Goal: Transaction & Acquisition: Purchase product/service

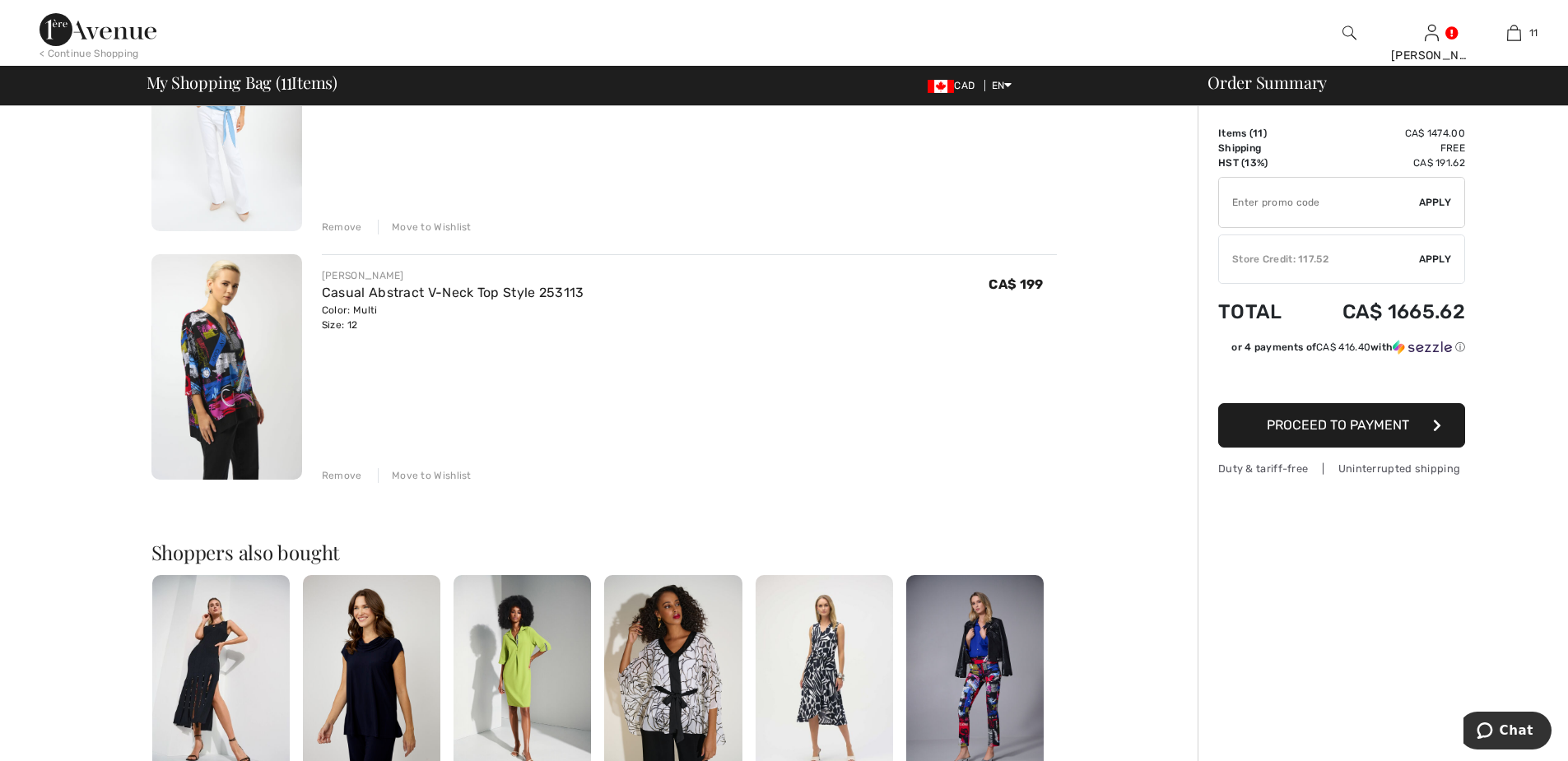
scroll to position [2386, 0]
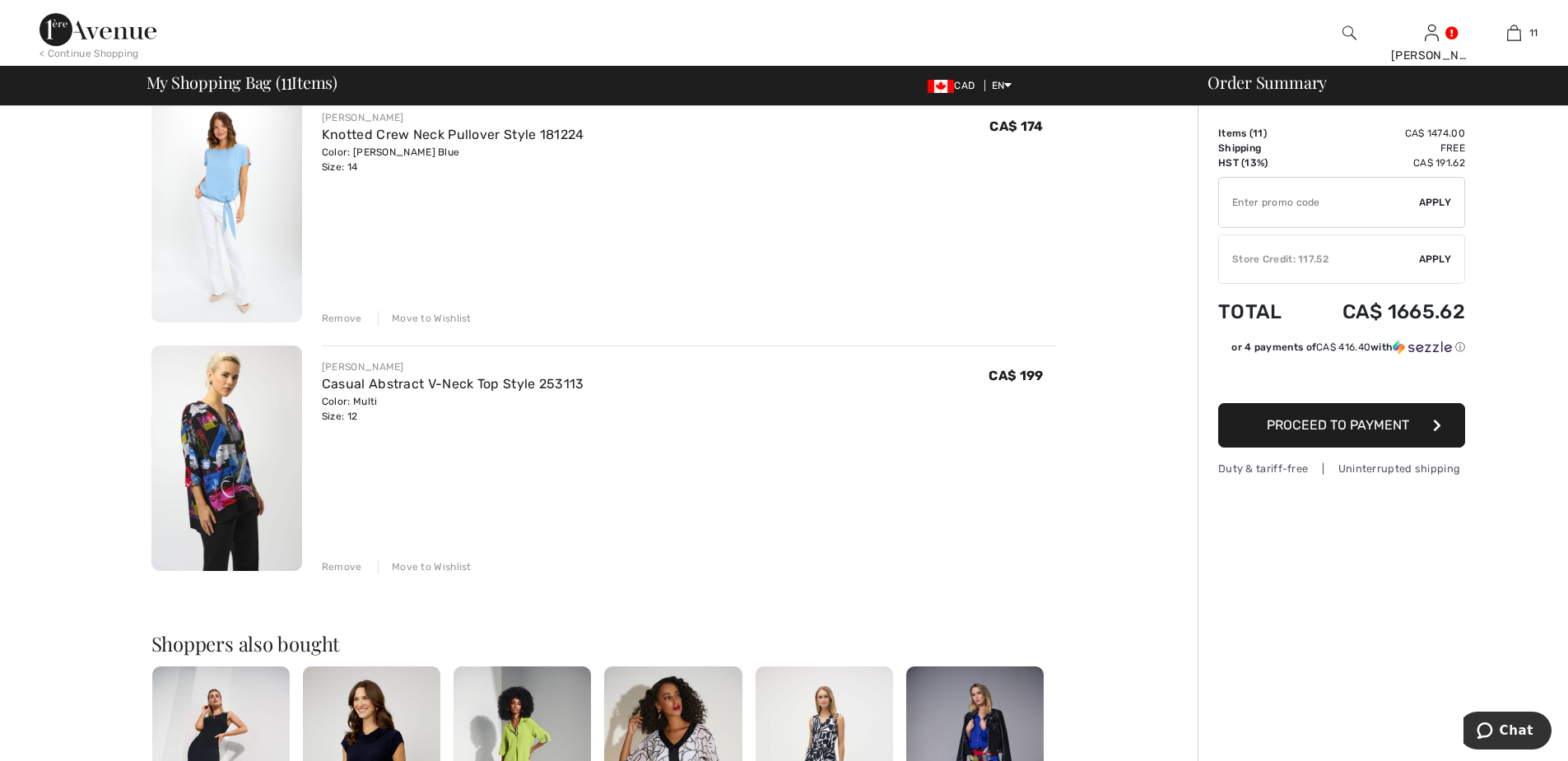
click at [342, 568] on div "Remove" at bounding box center [342, 567] width 40 height 15
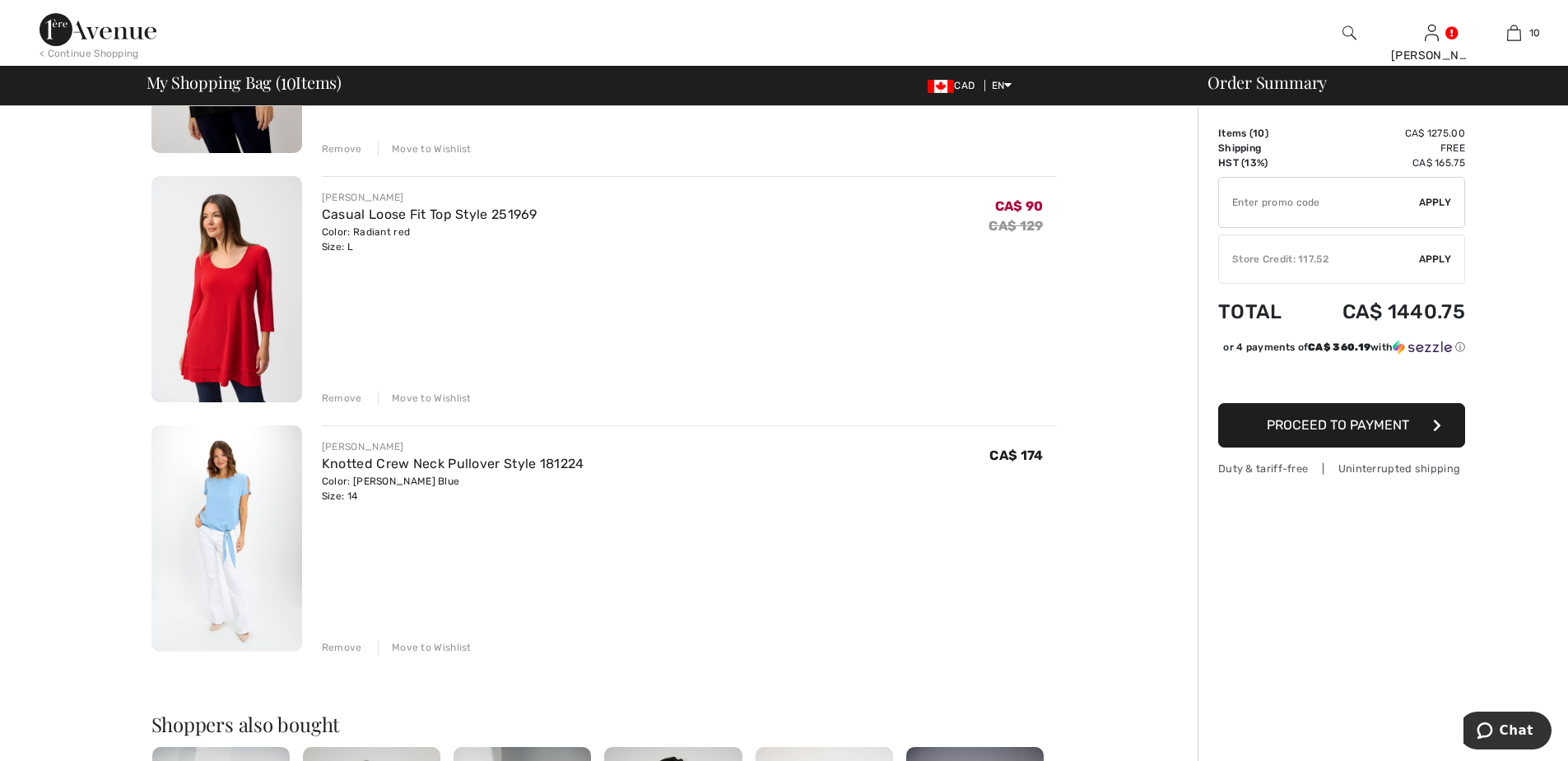
scroll to position [1975, 0]
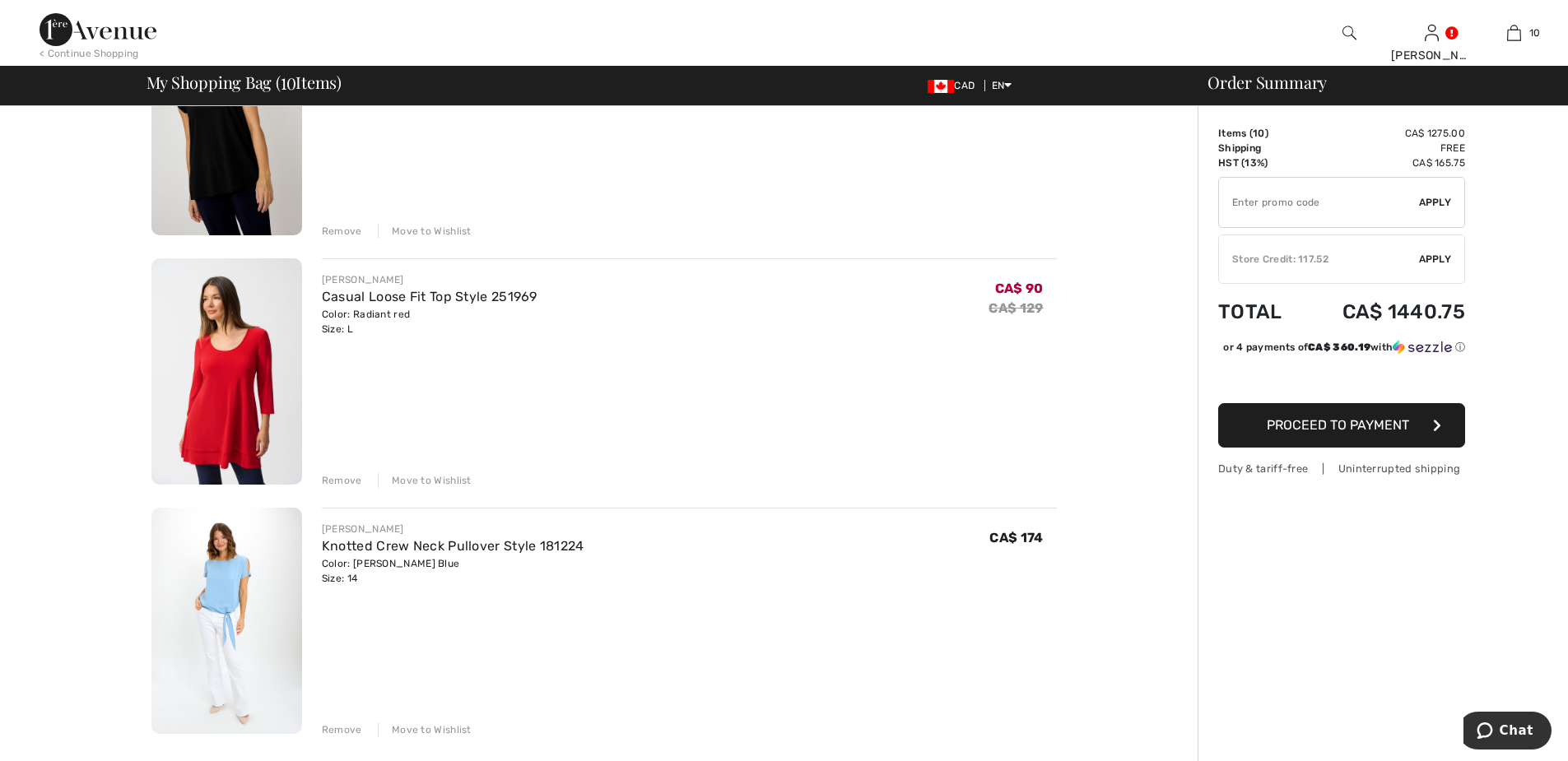
click at [342, 479] on div "Remove" at bounding box center [342, 480] width 40 height 15
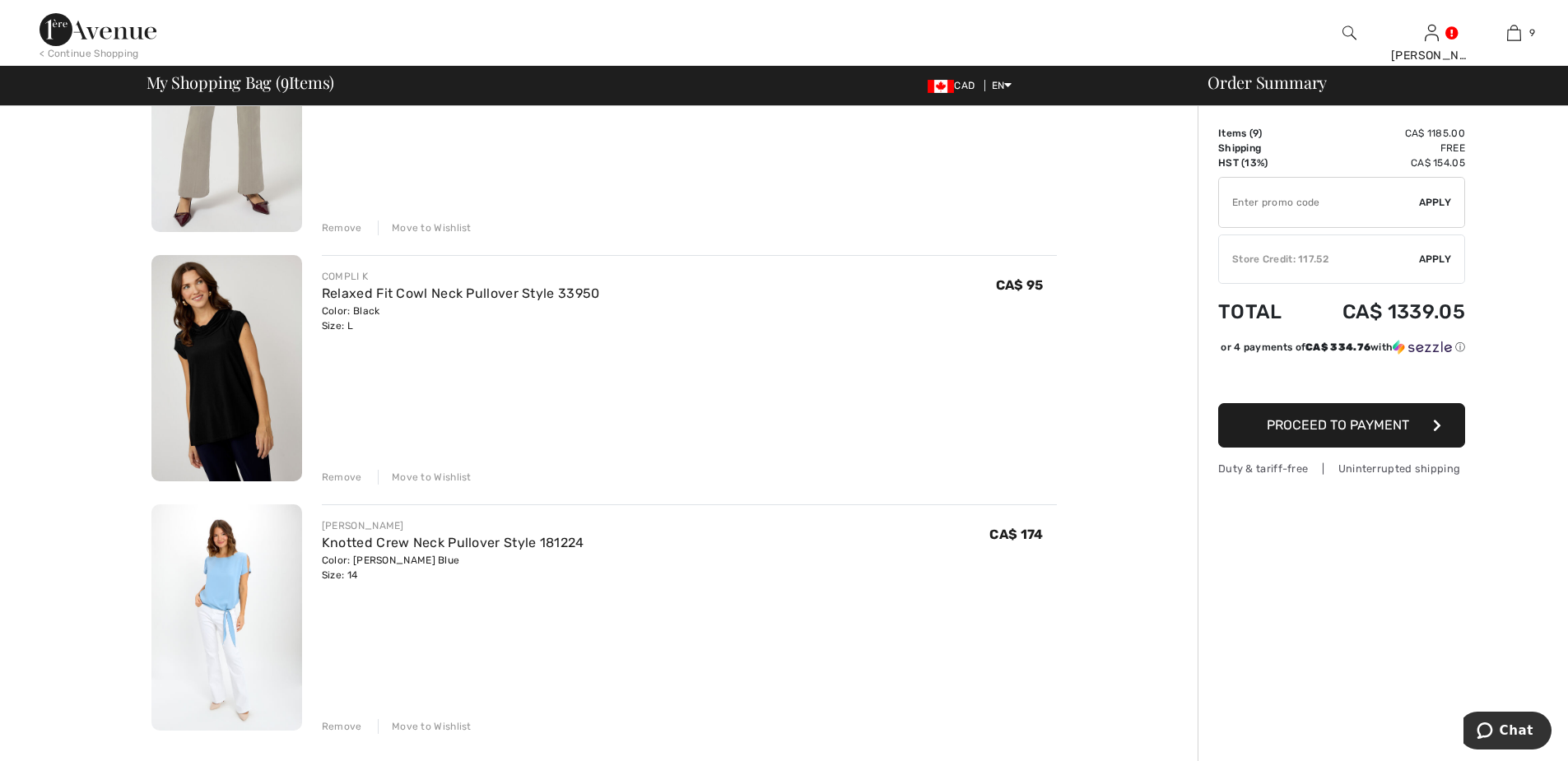
scroll to position [1728, 0]
click at [342, 479] on div "Remove" at bounding box center [342, 478] width 40 height 15
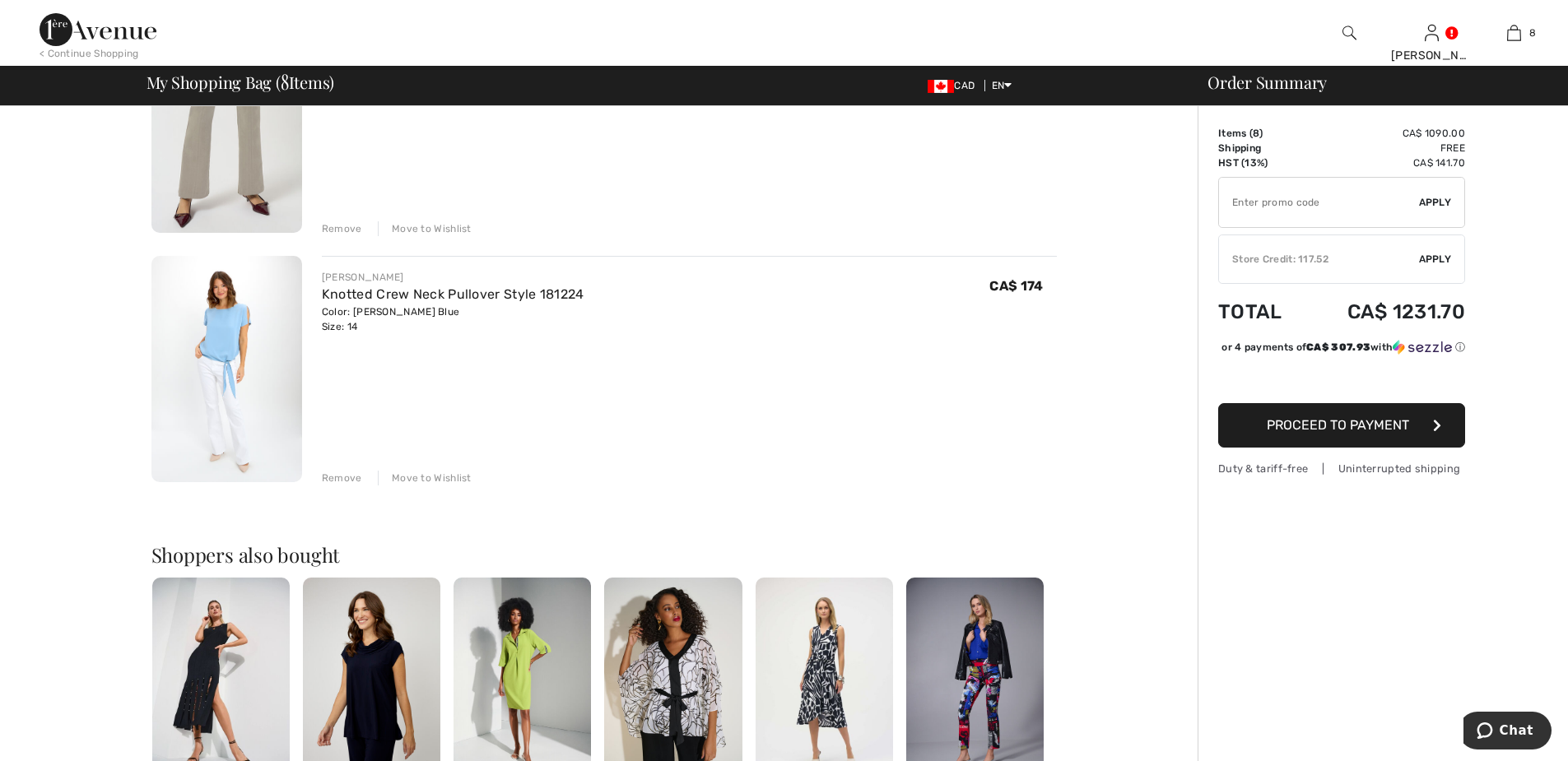
scroll to position [1398, 0]
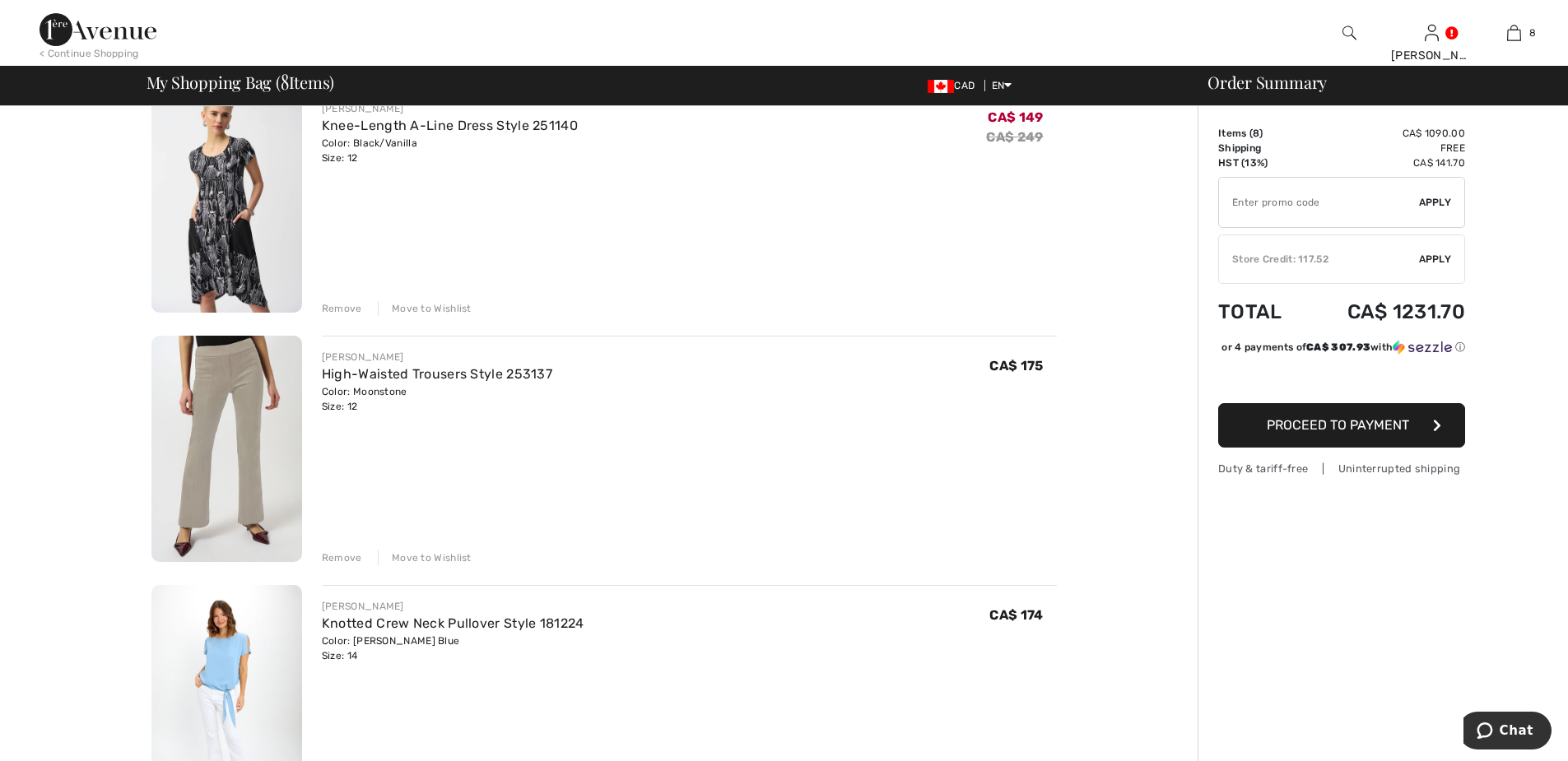
click at [337, 558] on div "Remove" at bounding box center [342, 558] width 40 height 15
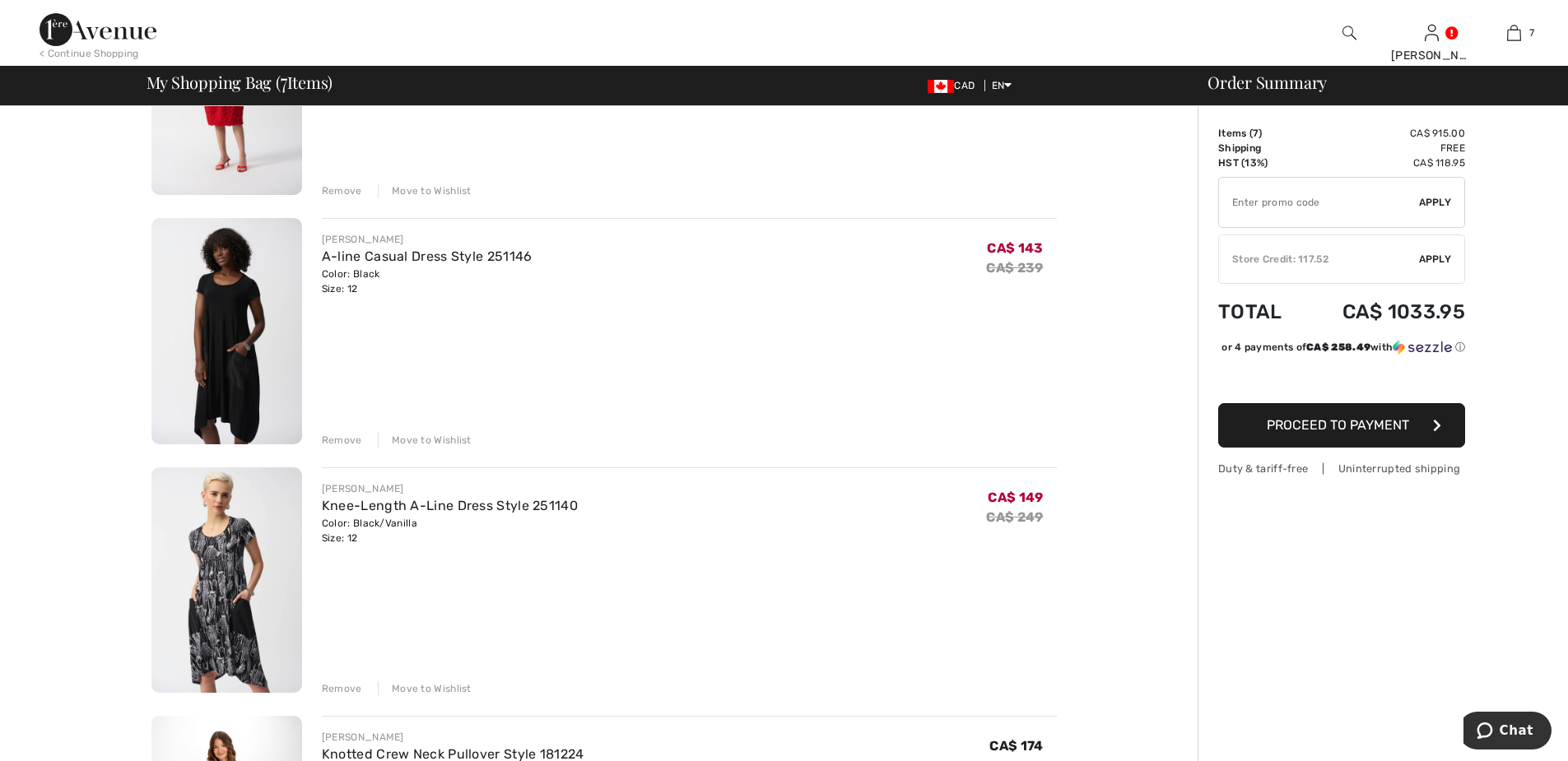
scroll to position [988, 0]
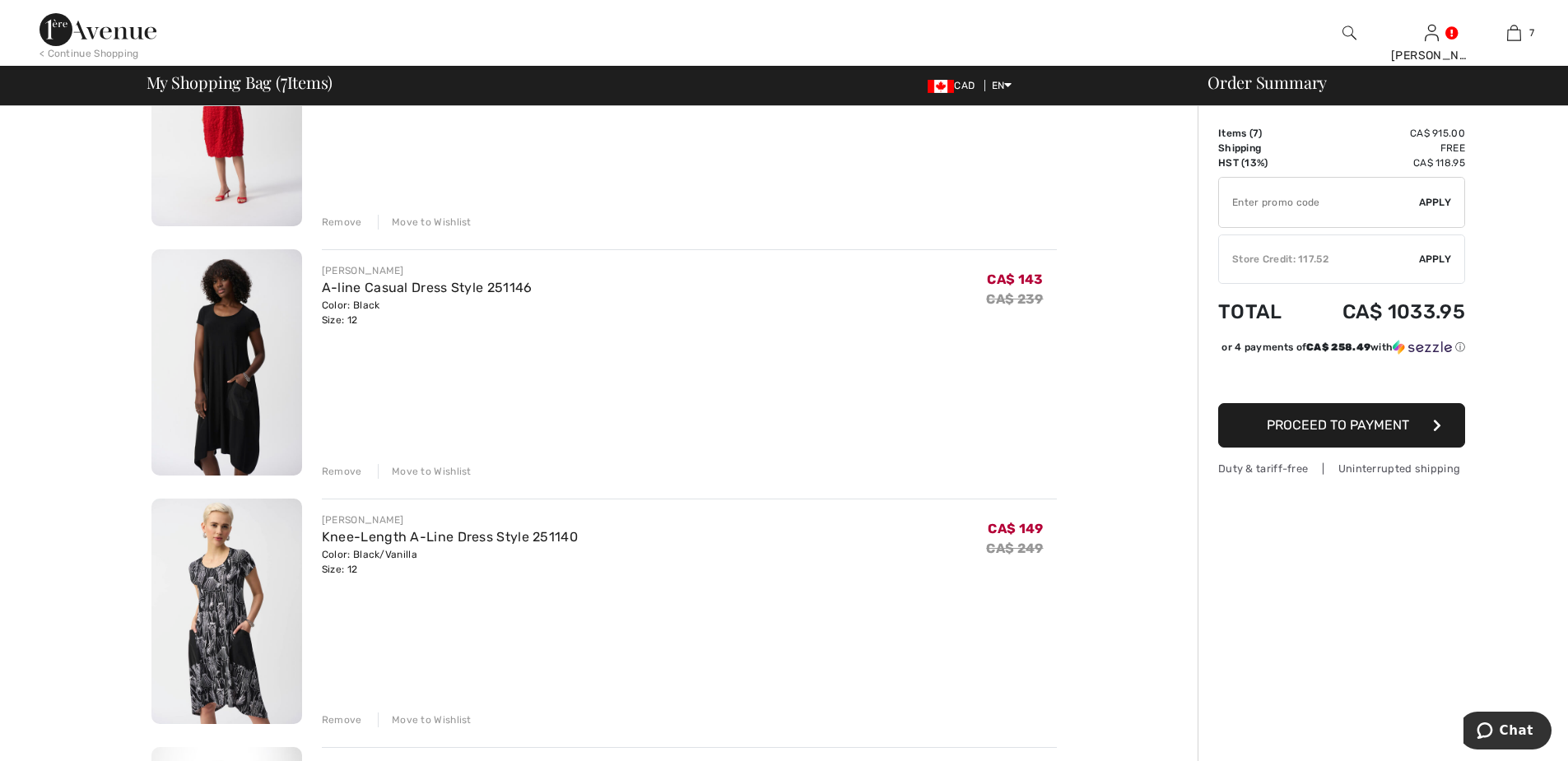
click at [335, 471] on div "Remove" at bounding box center [342, 472] width 40 height 15
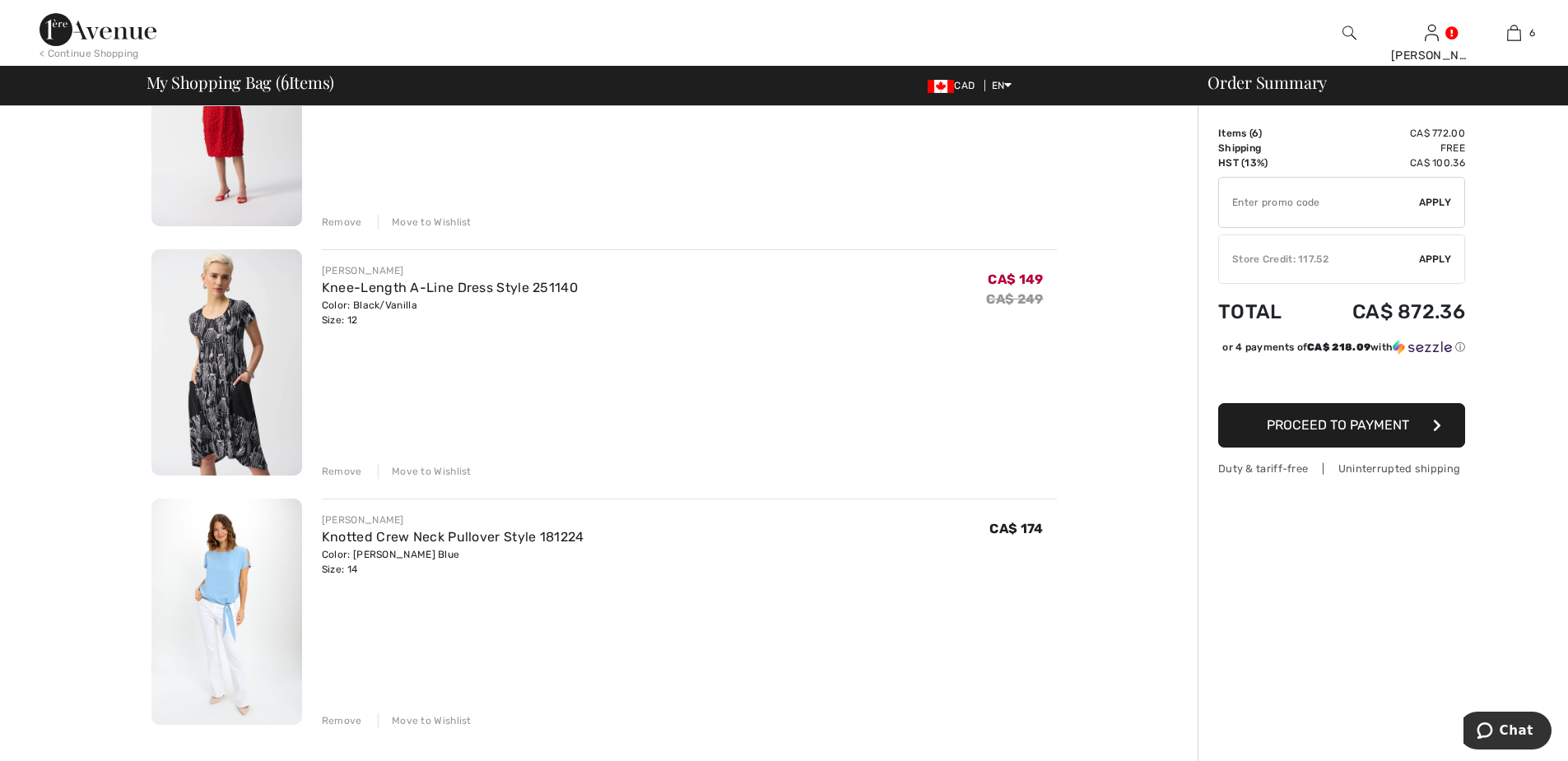
scroll to position [740, 0]
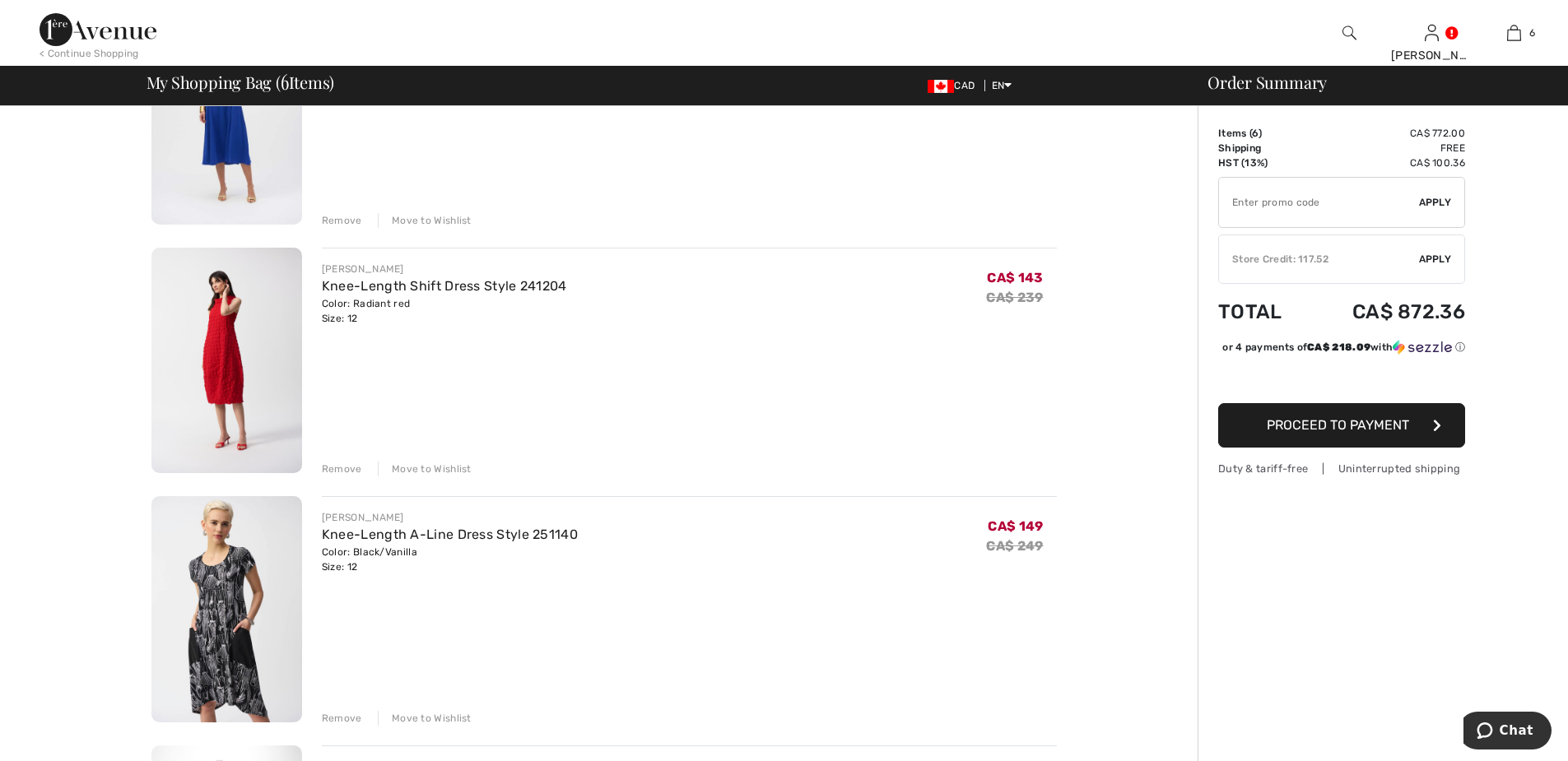
click at [336, 467] on div "Remove" at bounding box center [342, 469] width 40 height 15
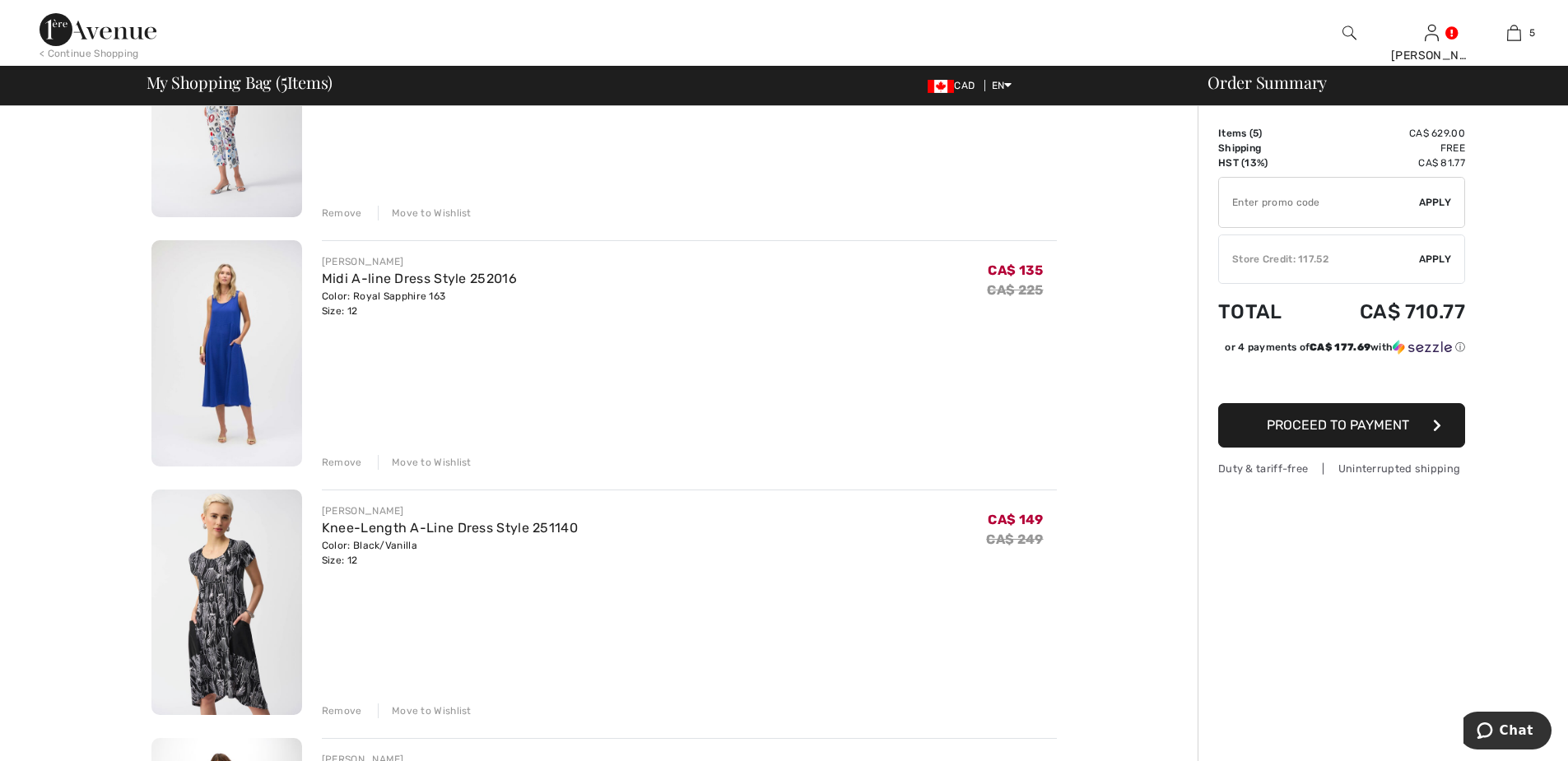
scroll to position [493, 0]
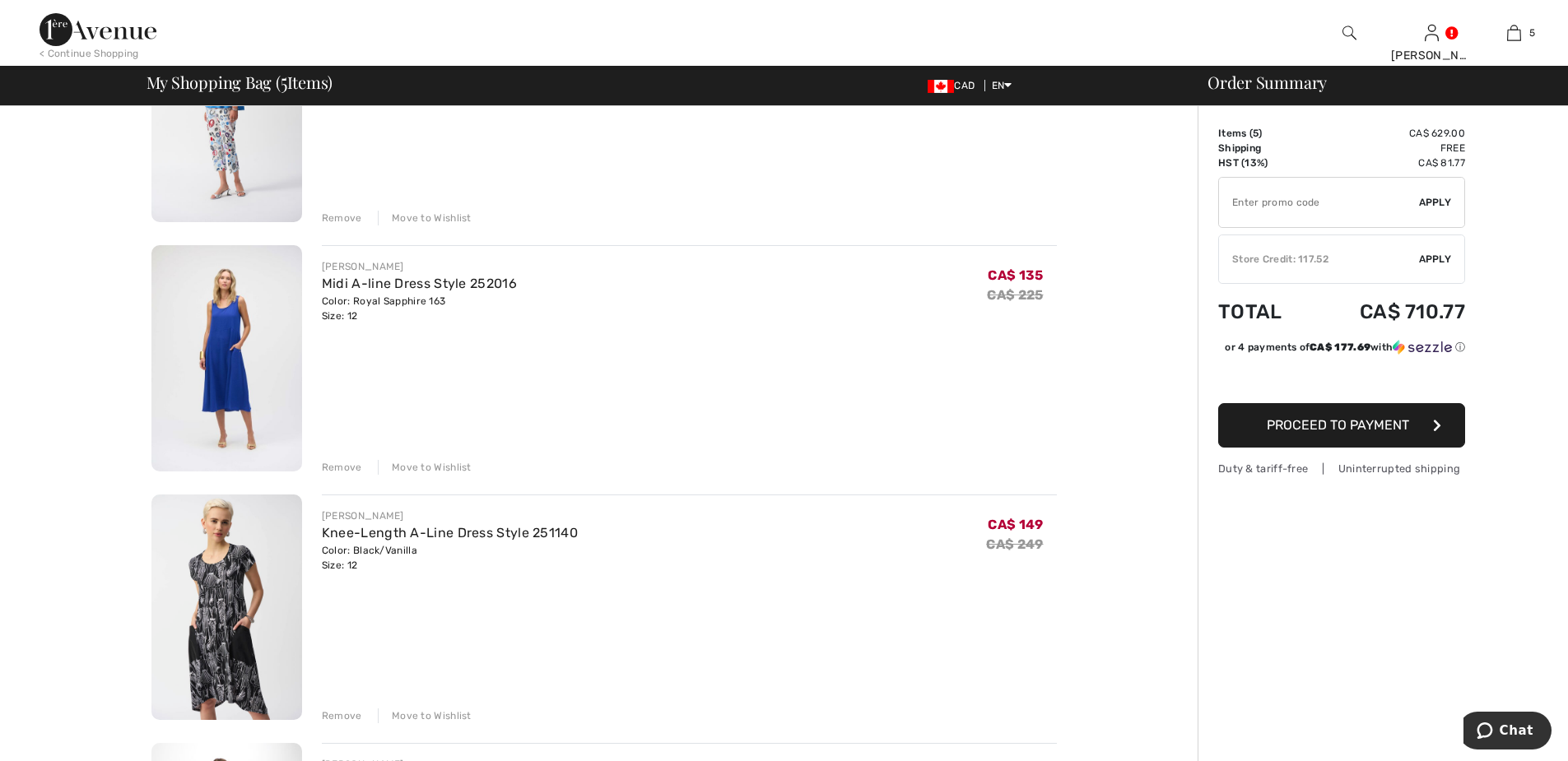
click at [353, 469] on div "Remove" at bounding box center [342, 467] width 40 height 15
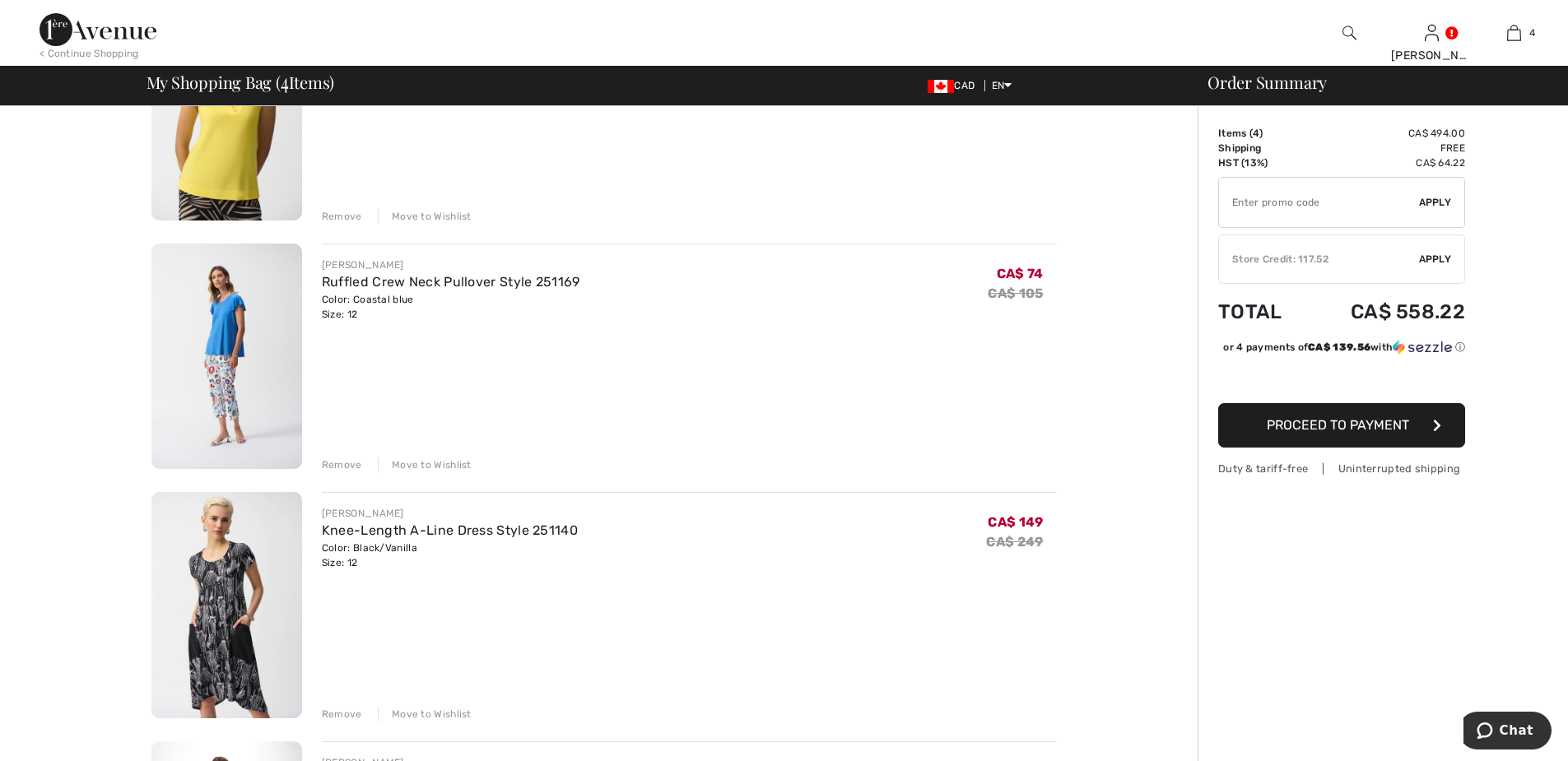
scroll to position [165, 0]
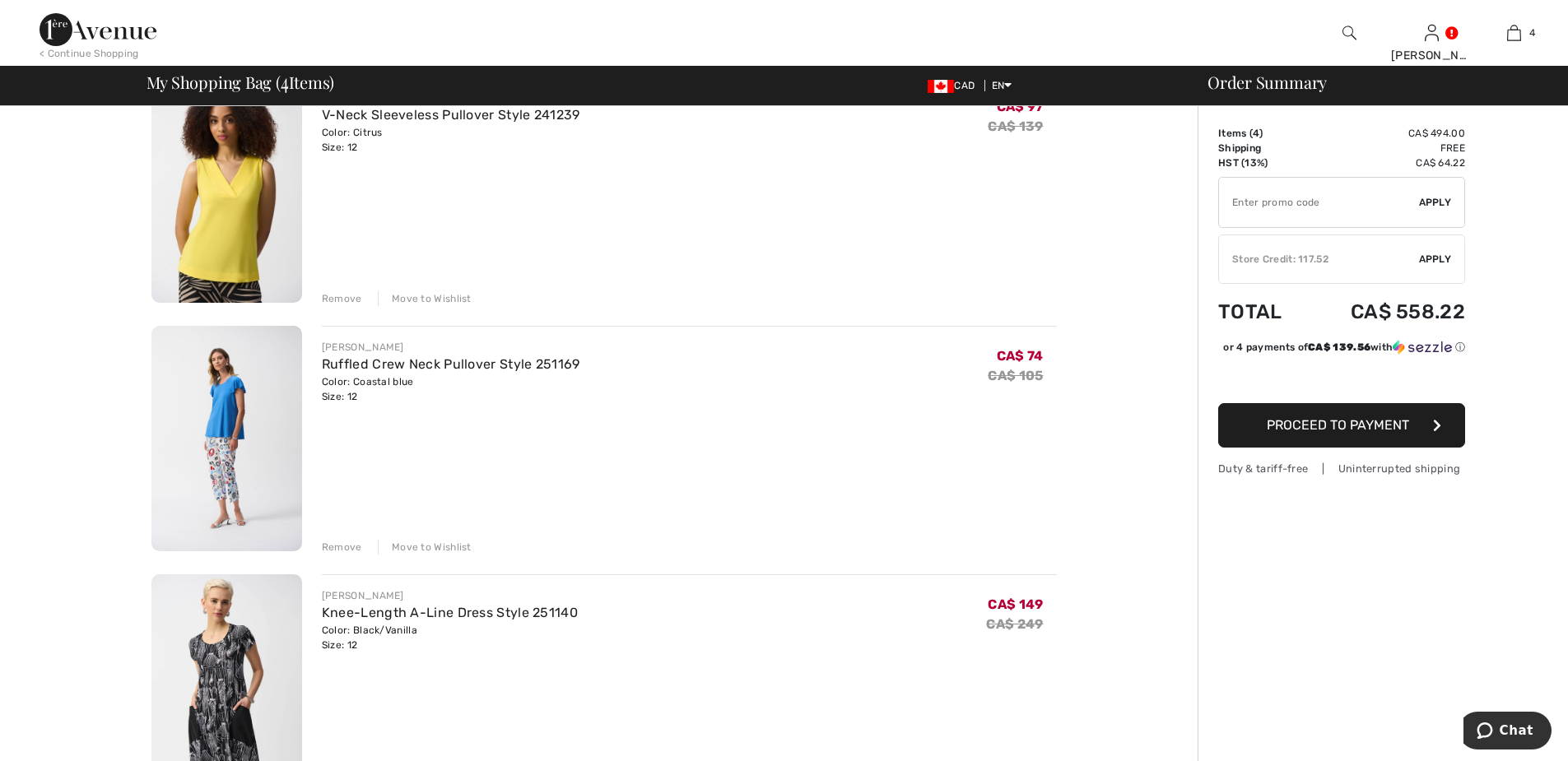
click at [344, 296] on div "Remove" at bounding box center [342, 299] width 40 height 15
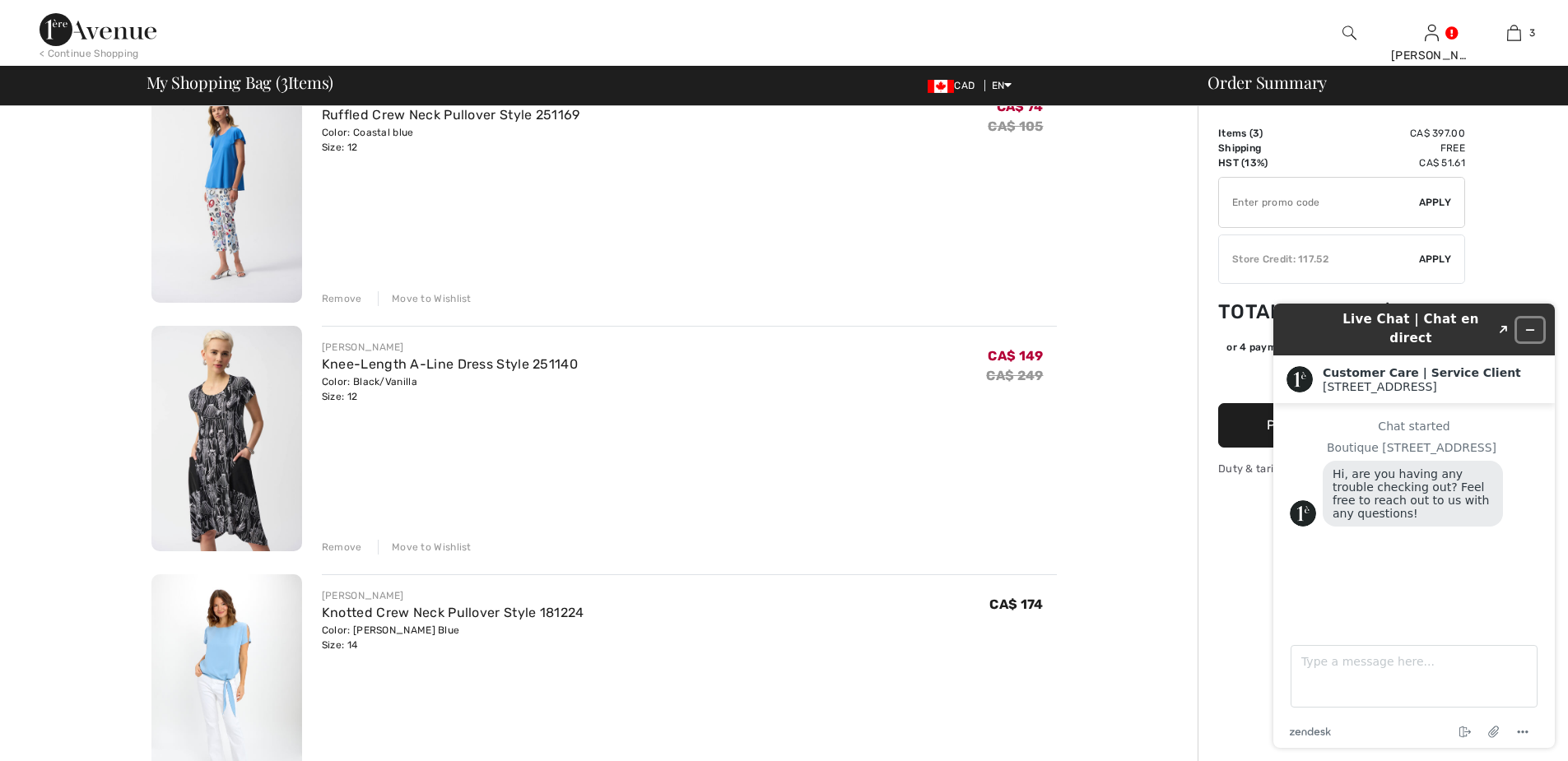
click at [1527, 324] on icon "Minimize widget" at bounding box center [1530, 329] width 11 height 11
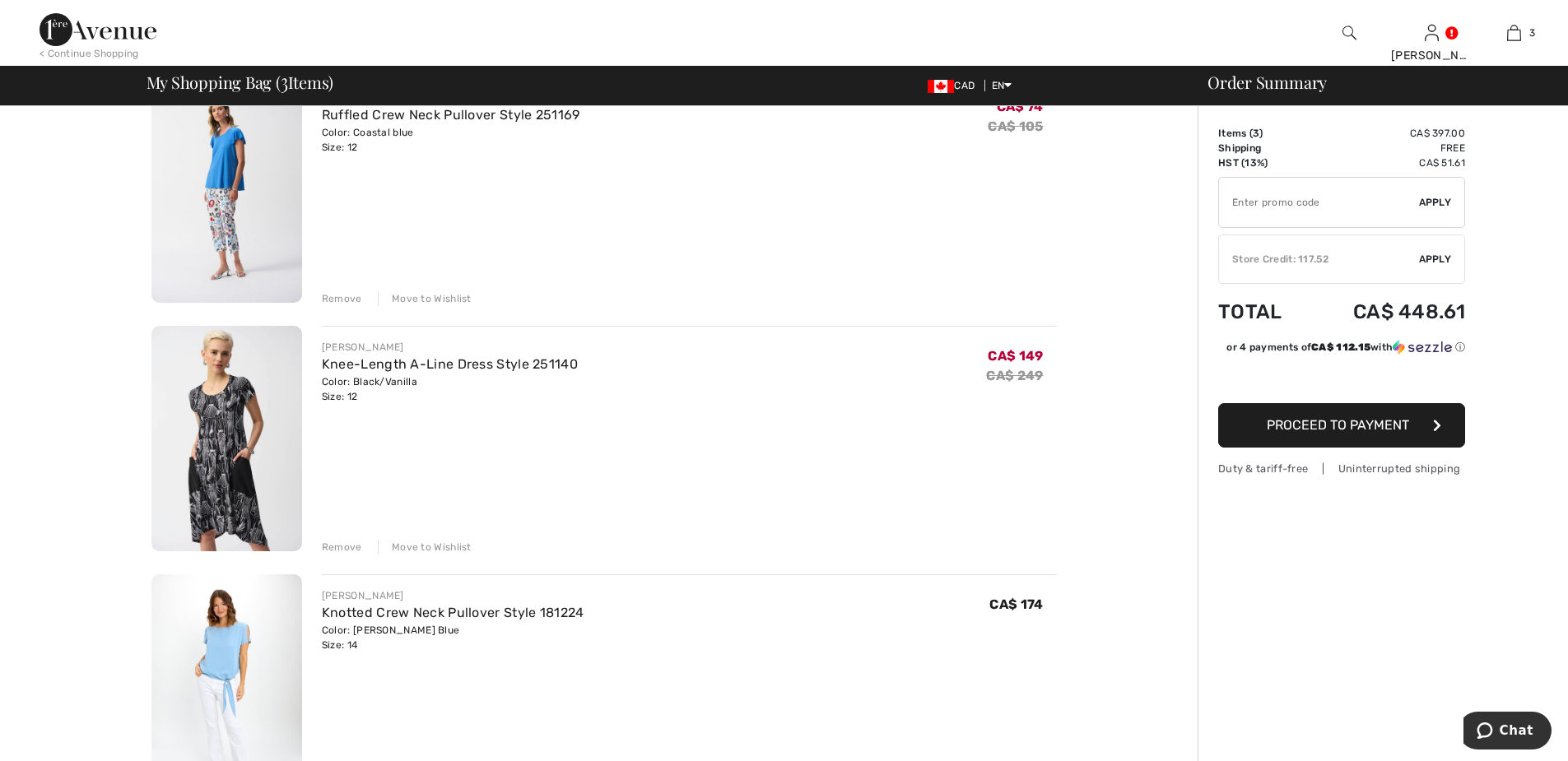
click at [344, 298] on div "Remove" at bounding box center [342, 299] width 40 height 15
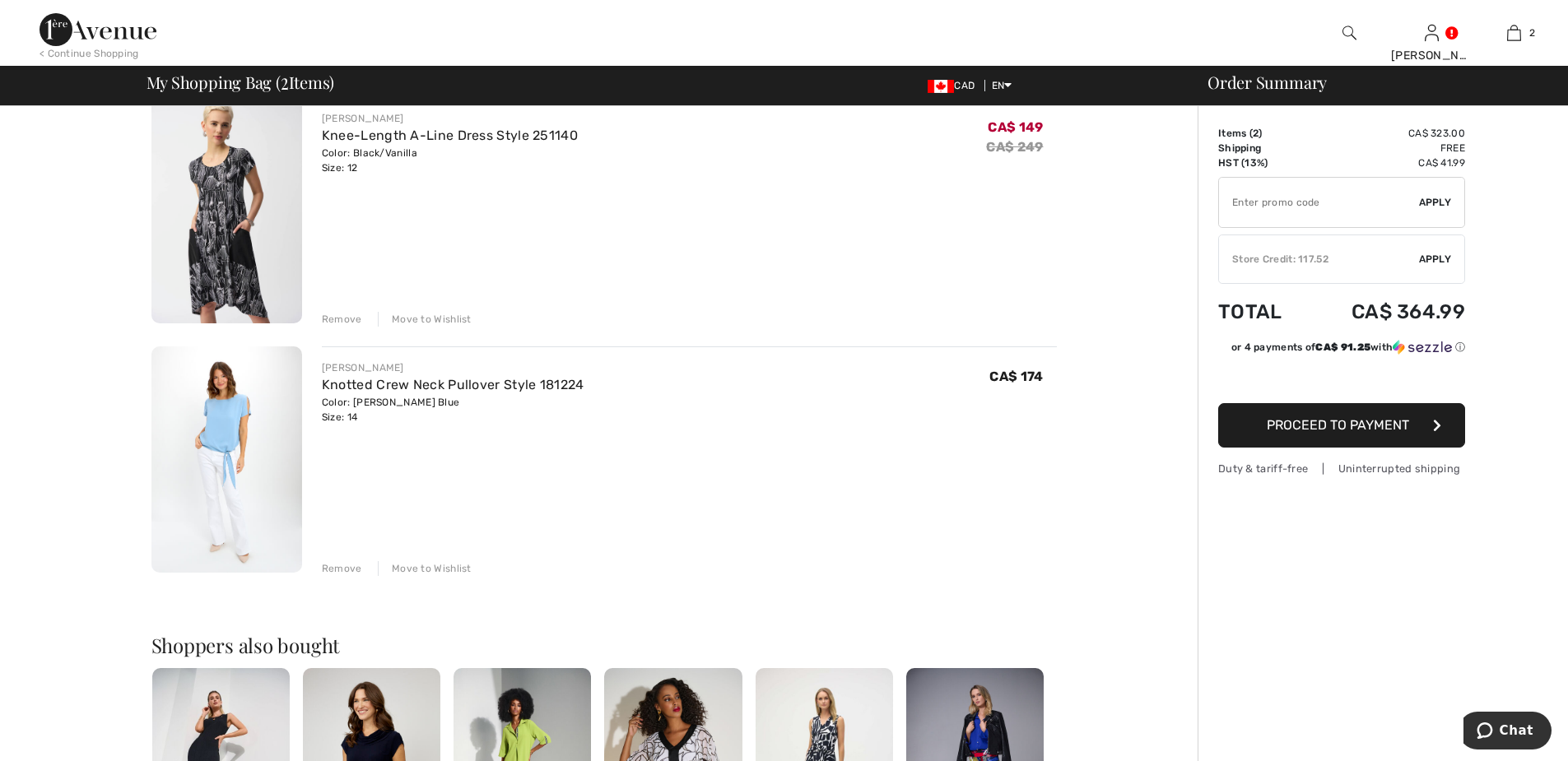
scroll to position [62, 0]
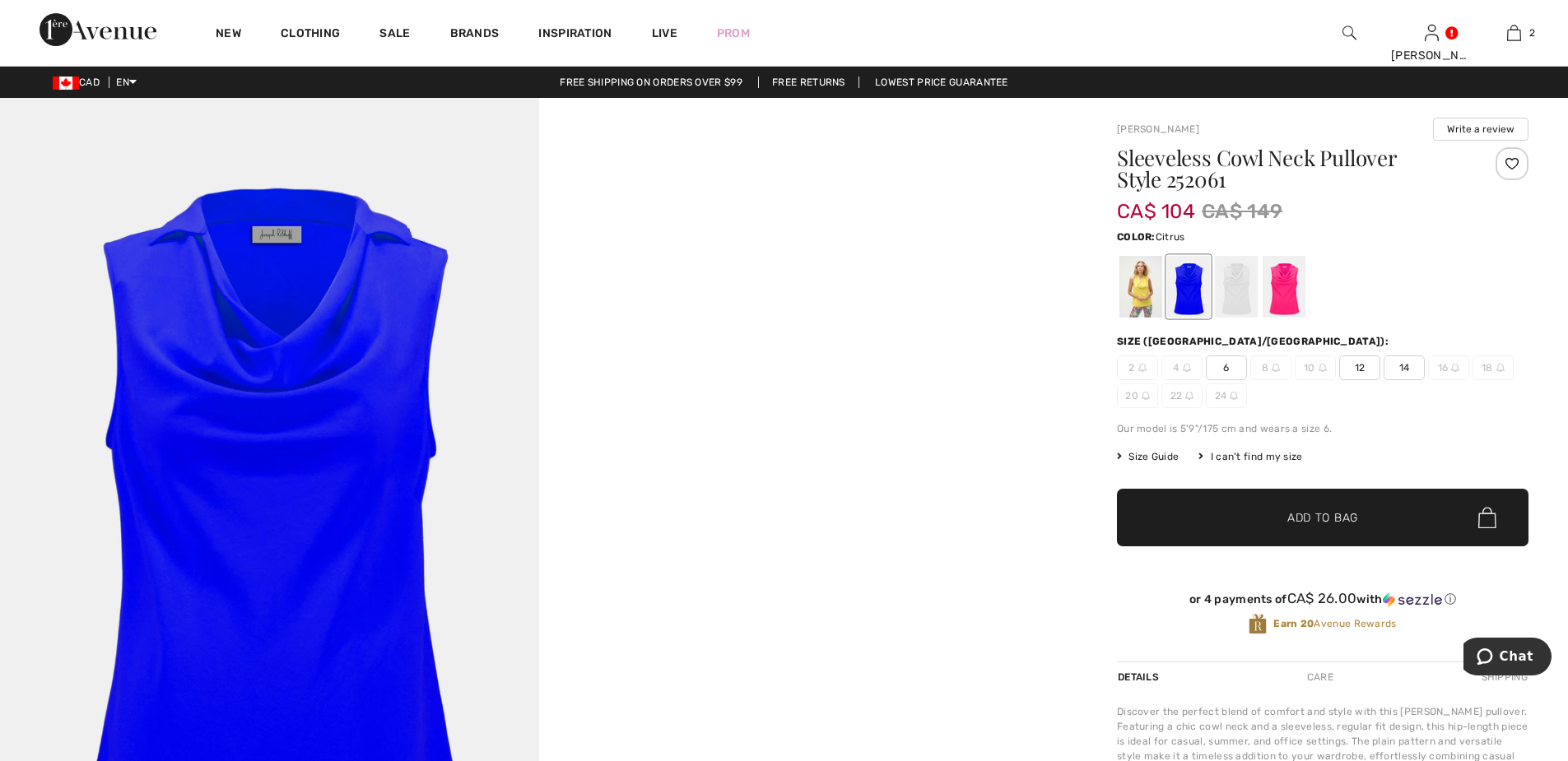
click at [1133, 294] on div at bounding box center [1140, 286] width 43 height 62
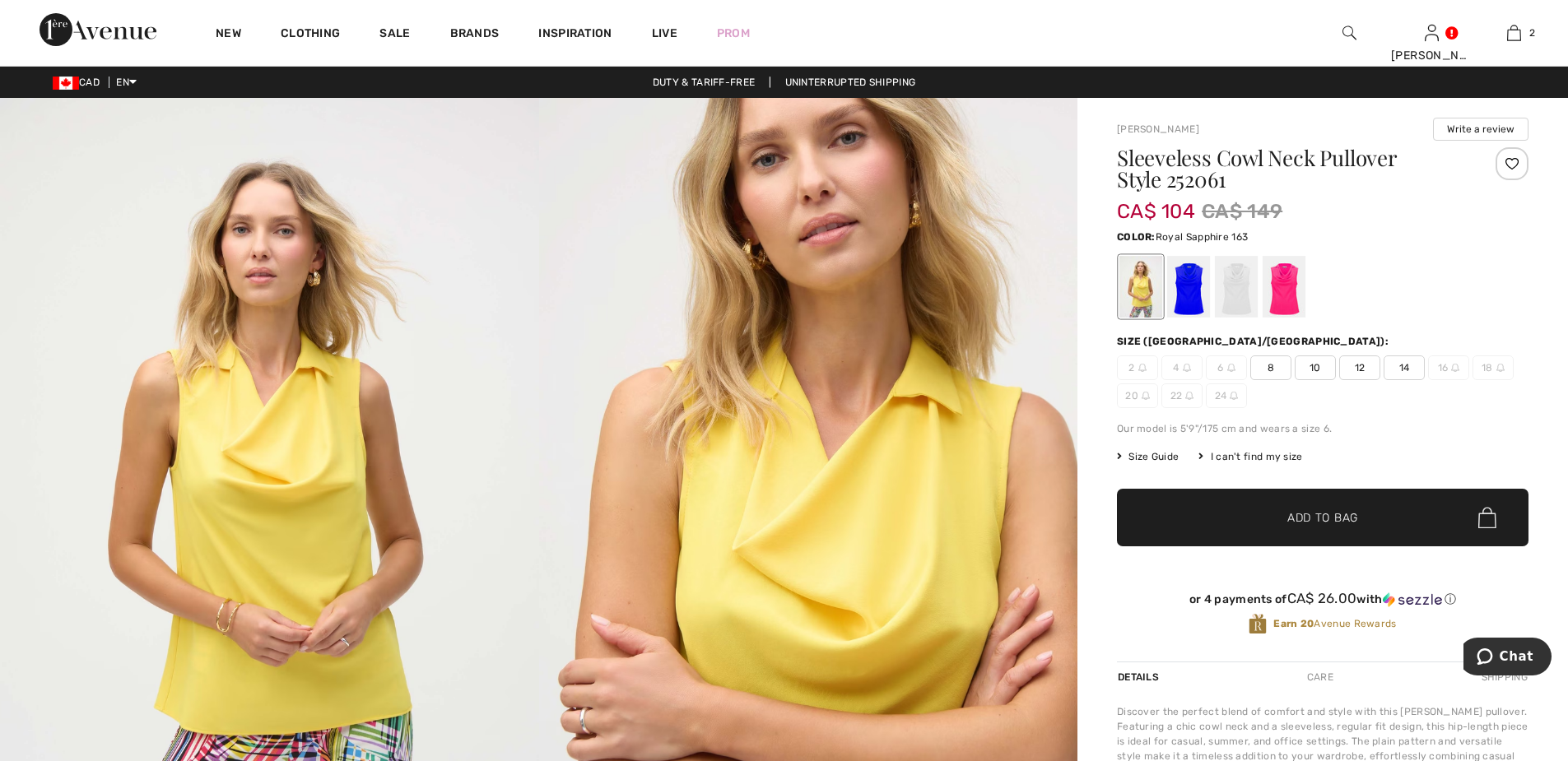
click at [1188, 296] on div at bounding box center [1188, 286] width 43 height 62
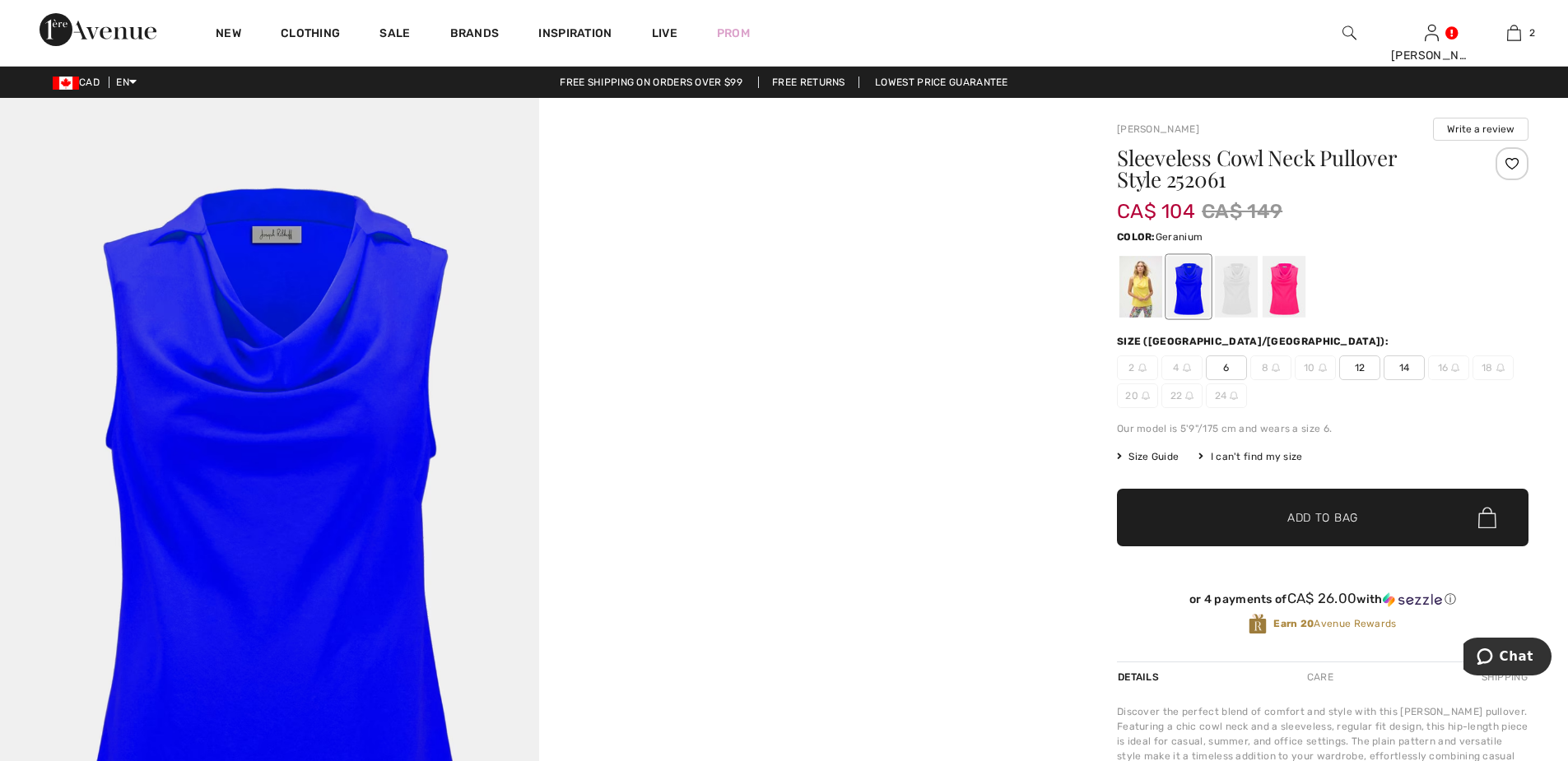
click at [1285, 290] on div at bounding box center [1283, 286] width 43 height 62
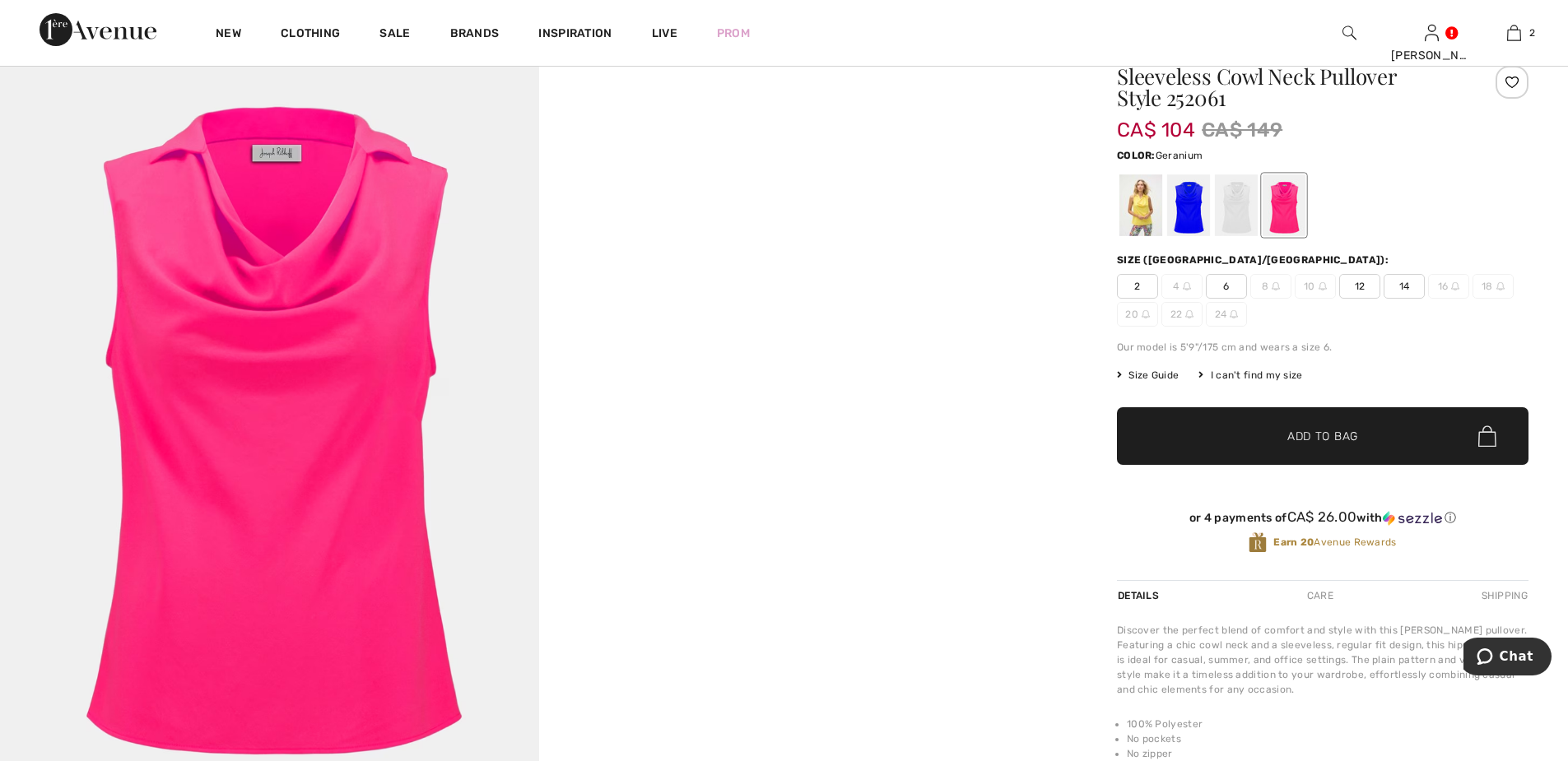
scroll to position [82, 0]
click at [1284, 220] on div at bounding box center [1283, 204] width 43 height 62
click at [1358, 284] on span "12" at bounding box center [1359, 285] width 41 height 24
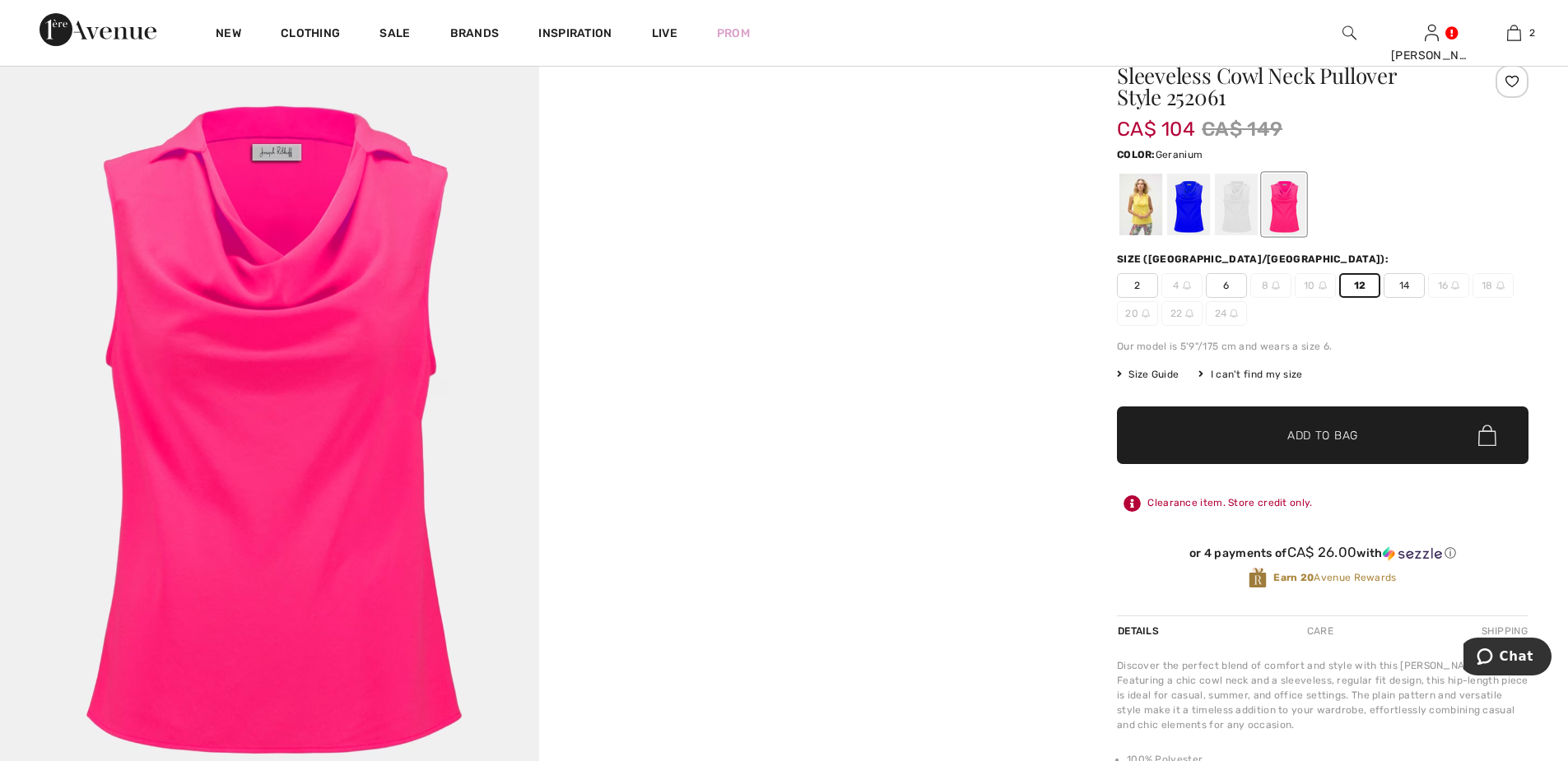
click at [1321, 432] on span "Add to Bag" at bounding box center [1323, 435] width 71 height 17
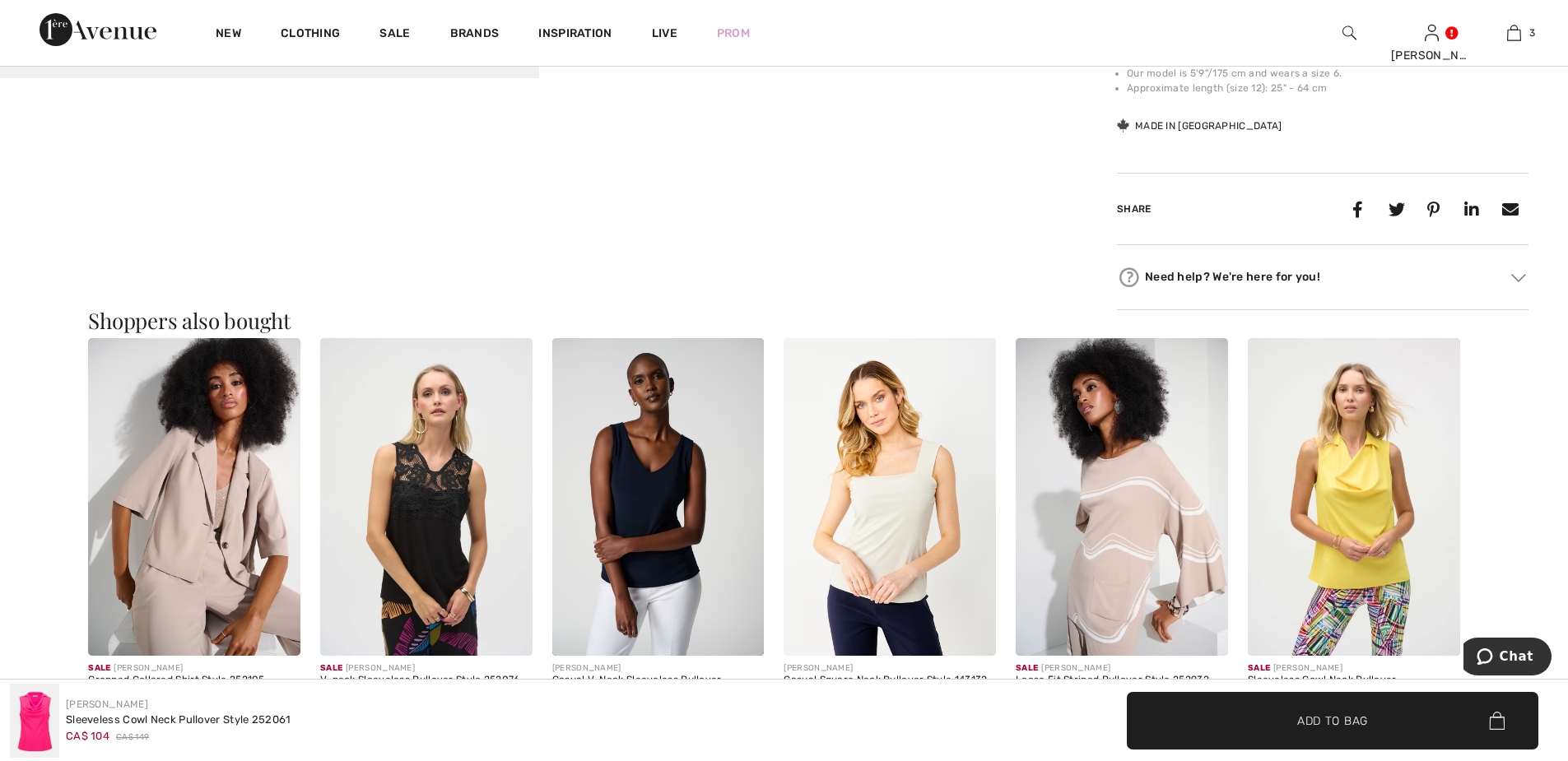
scroll to position [905, 0]
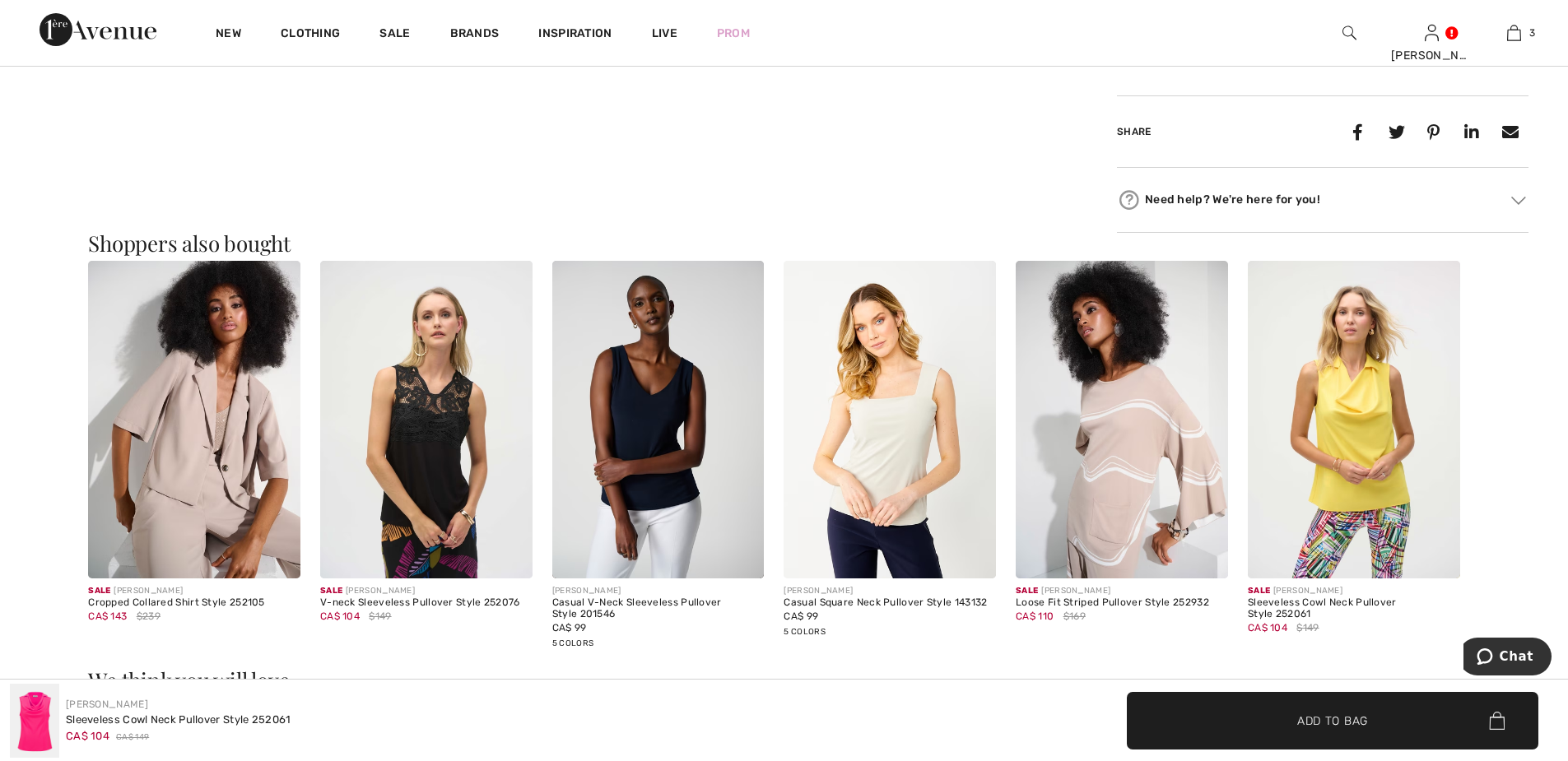
click at [1385, 426] on img at bounding box center [1354, 420] width 212 height 318
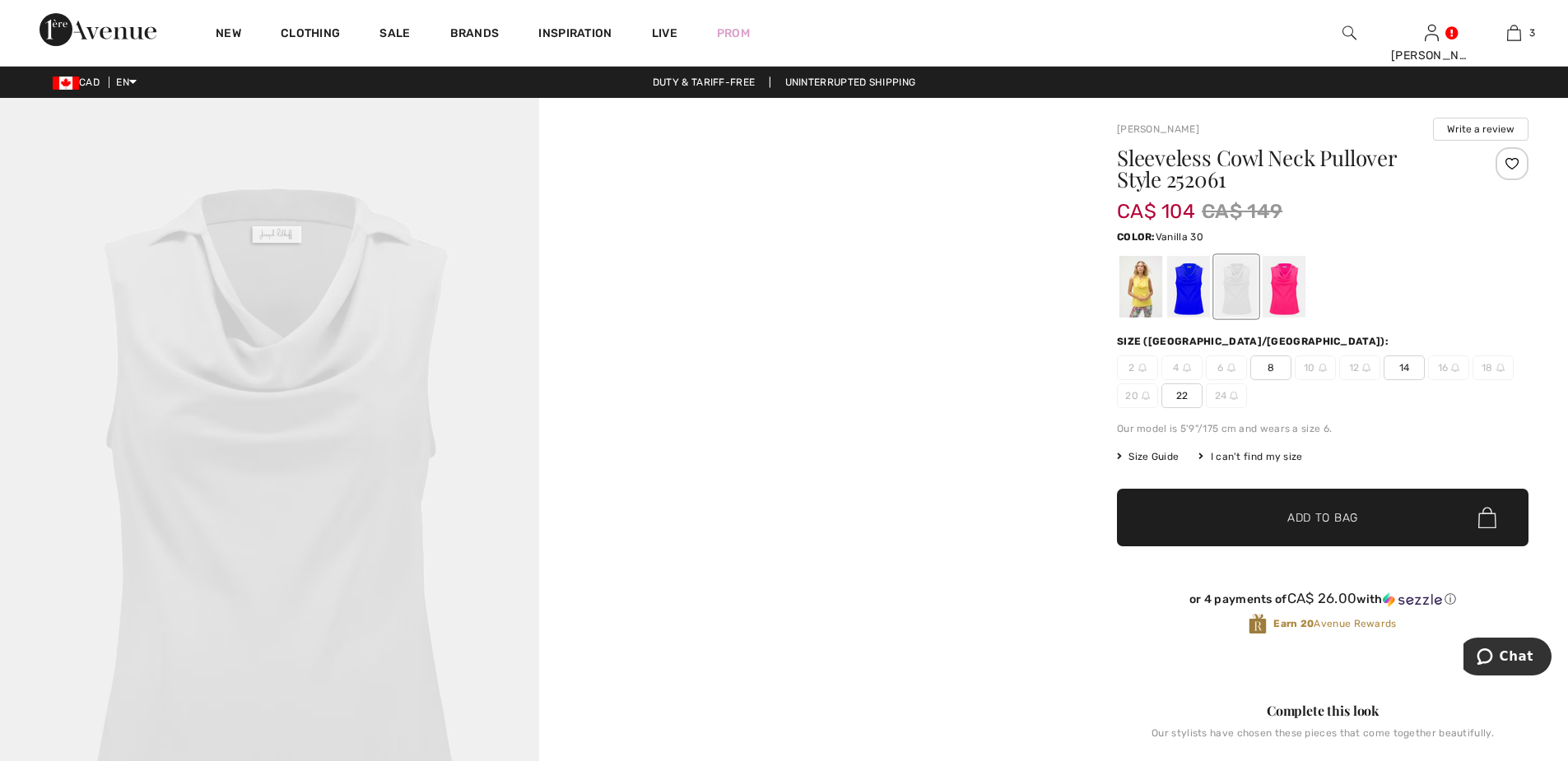
click at [1251, 292] on div at bounding box center [1236, 286] width 43 height 62
click at [1180, 291] on div at bounding box center [1188, 286] width 43 height 62
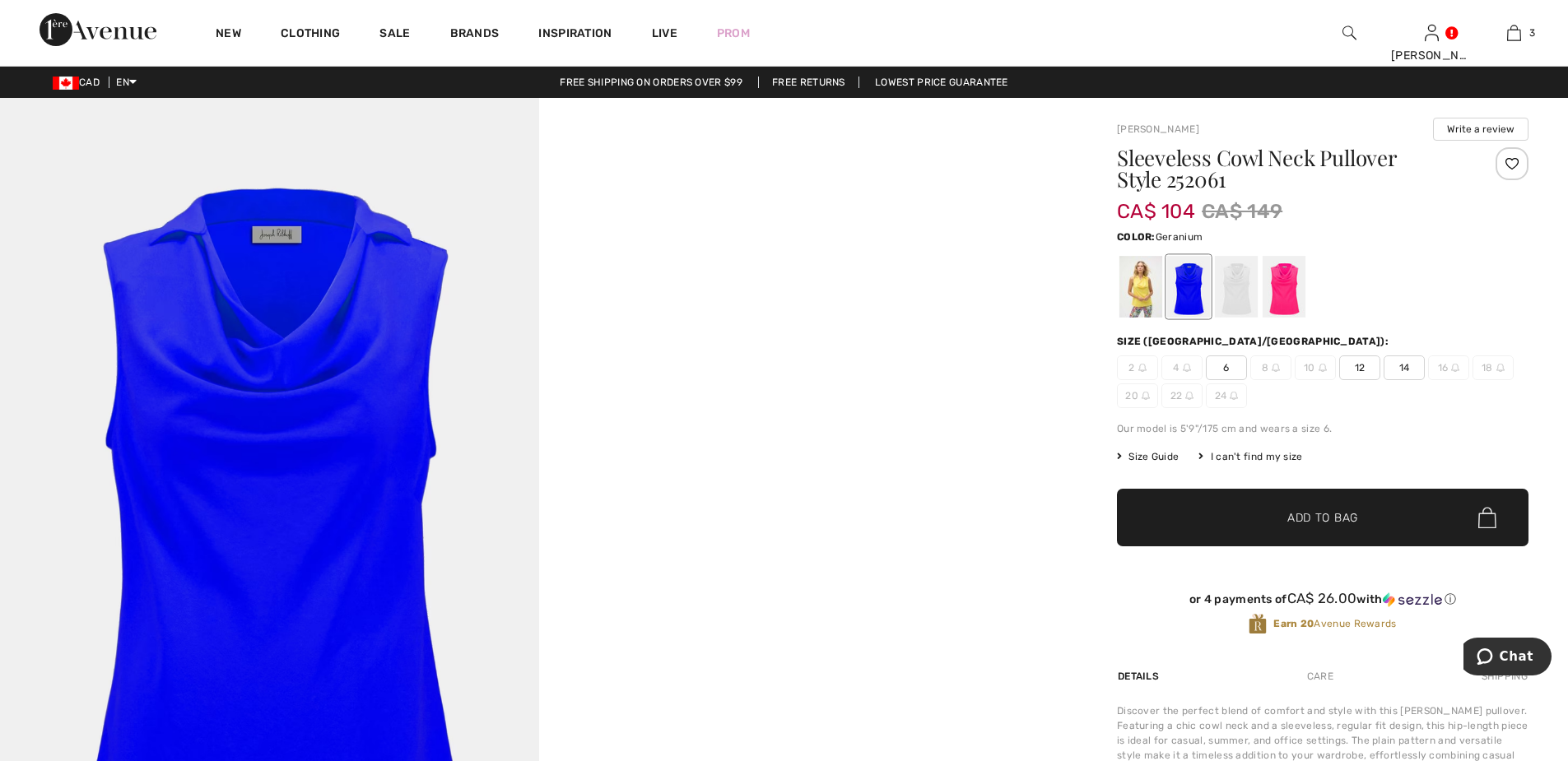
click at [1288, 296] on div at bounding box center [1283, 286] width 43 height 62
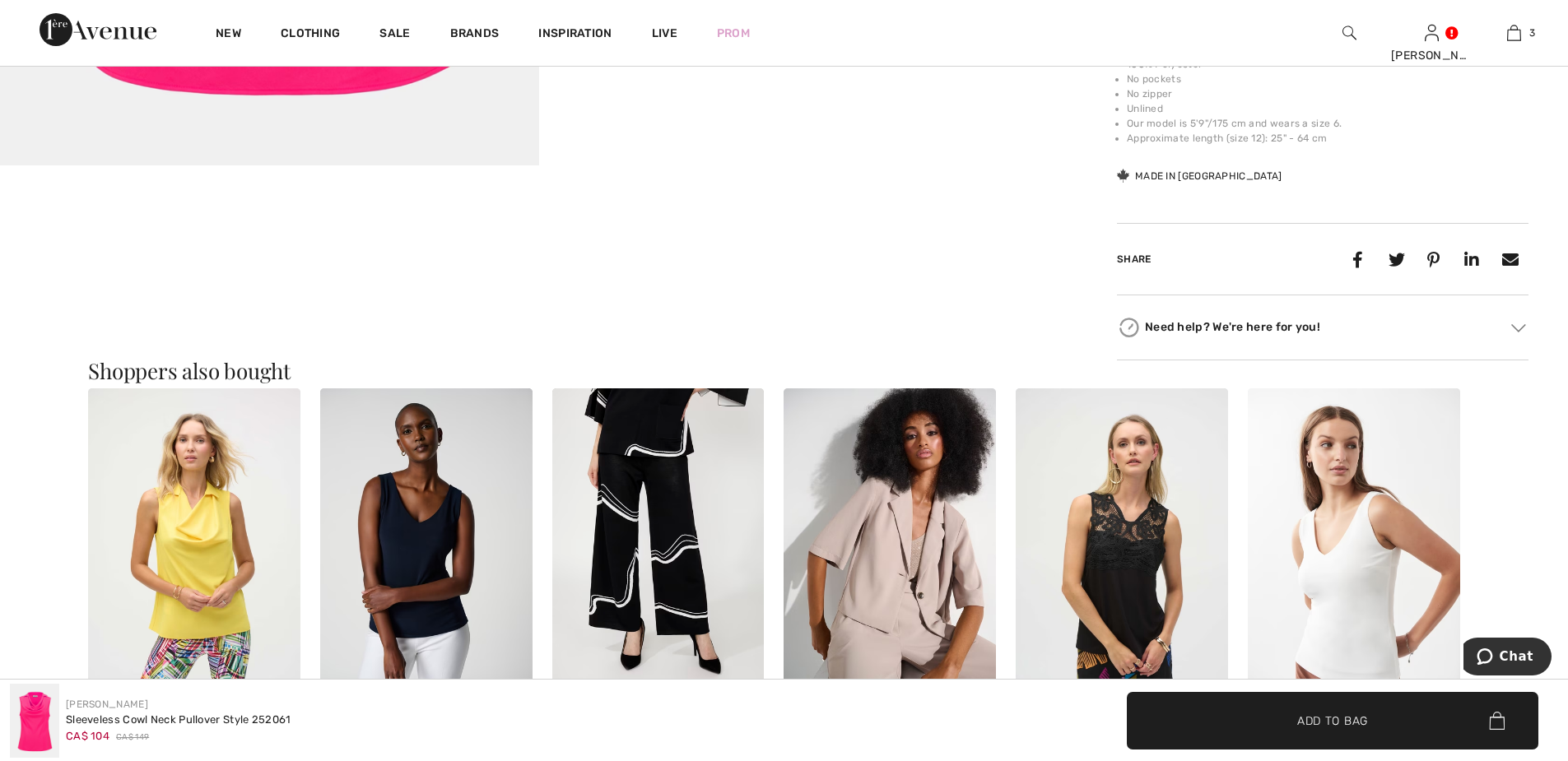
scroll to position [905, 0]
